Goal: Register for event/course

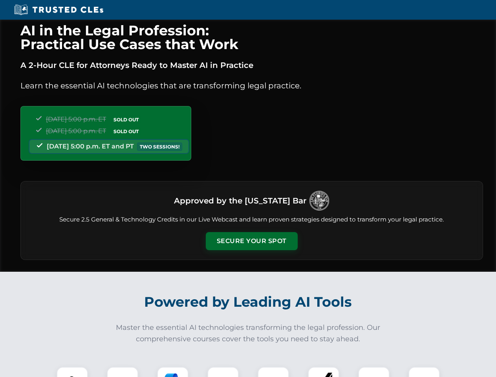
click at [251, 241] on button "Secure Your Spot" at bounding box center [252, 241] width 92 height 18
click at [72, 372] on img at bounding box center [72, 382] width 23 height 23
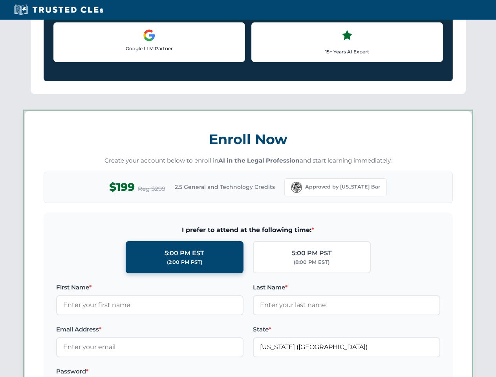
click at [173, 372] on label "Password *" at bounding box center [149, 371] width 187 height 9
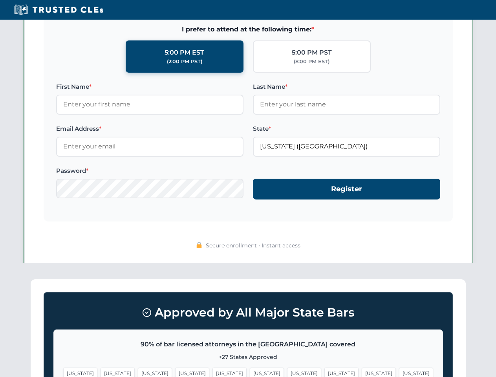
click at [362, 372] on span "[US_STATE]" at bounding box center [379, 373] width 34 height 11
